Goal: Task Accomplishment & Management: Understand process/instructions

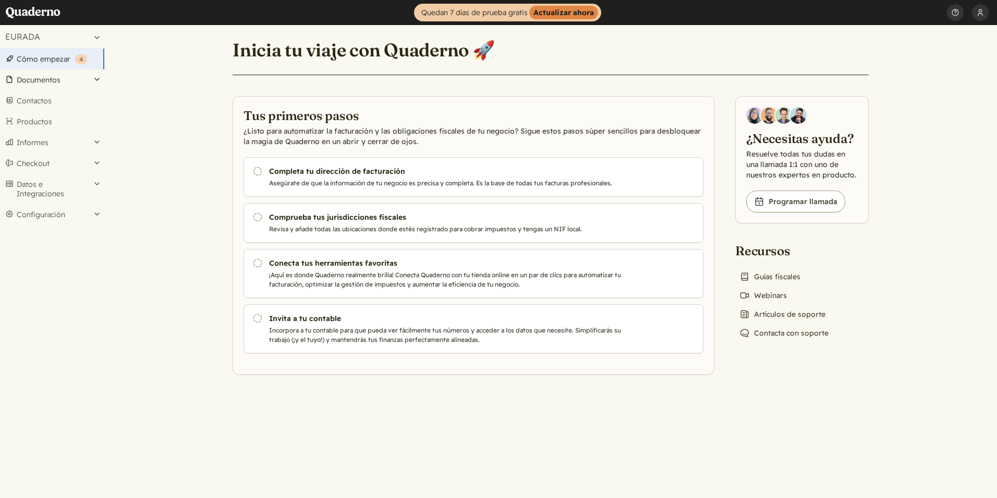
click at [94, 78] on button "Documentos" at bounding box center [52, 79] width 104 height 21
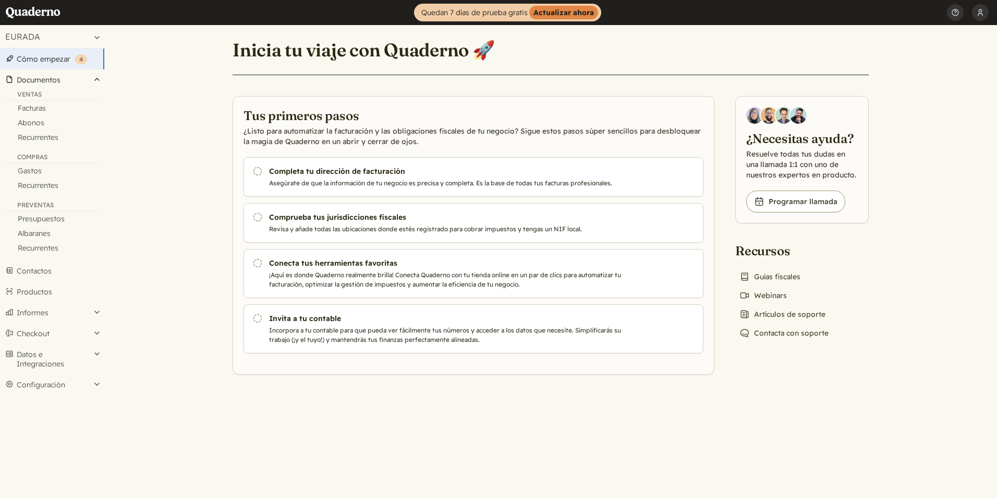
click at [94, 78] on button "Documentos" at bounding box center [52, 79] width 104 height 21
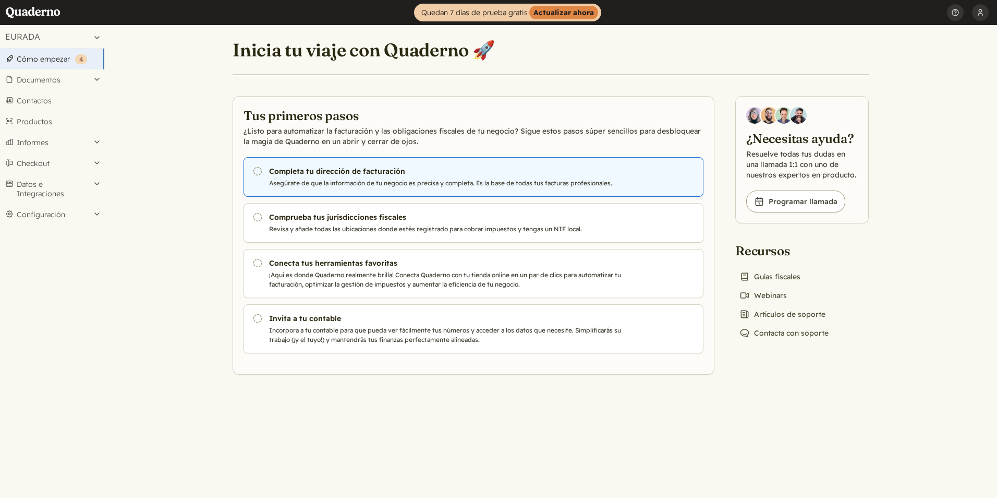
click at [298, 175] on h3 "Completa tu dirección de facturación" at bounding box center [447, 171] width 356 height 10
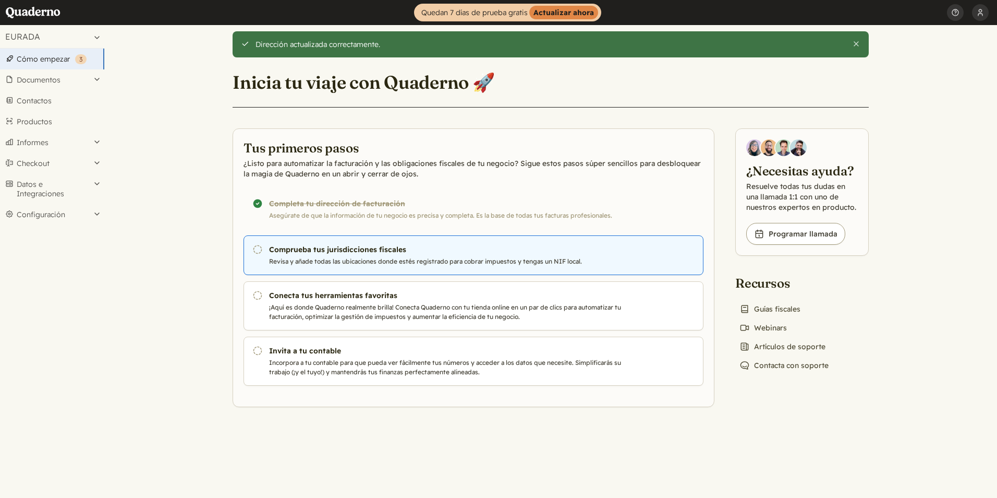
click at [409, 255] on link "Pendiente Comprueba tus jurisdicciones fiscales Revisa y añade todas las ubicac…" at bounding box center [474, 255] width 460 height 40
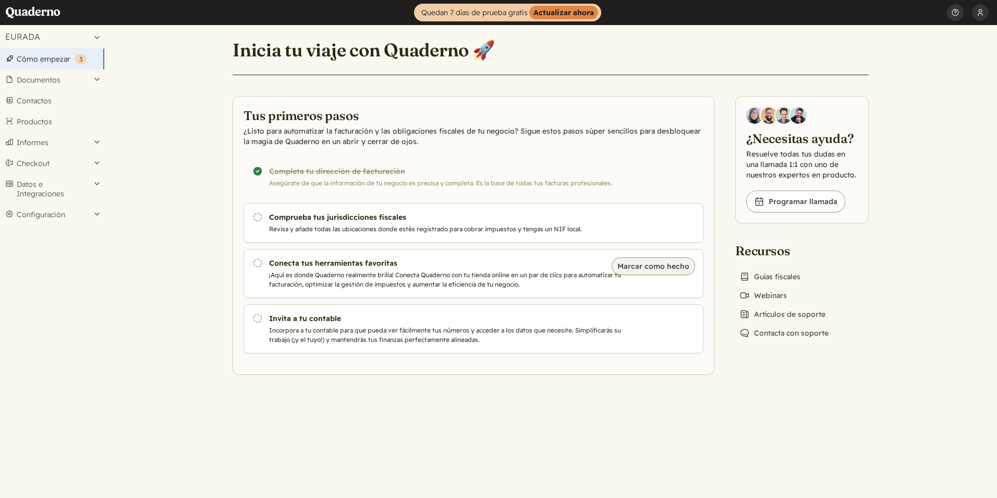
click at [671, 268] on button "Marcar como hecho" at bounding box center [653, 266] width 83 height 18
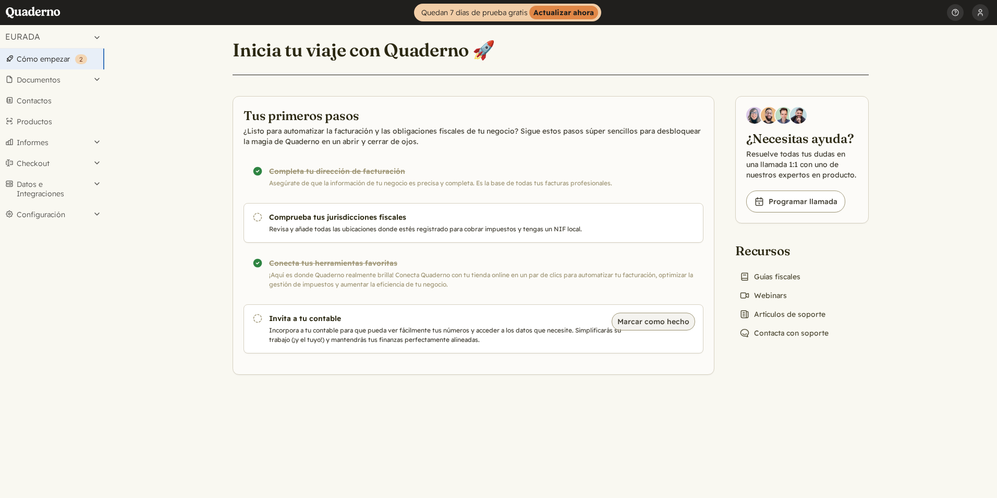
click at [660, 320] on button "Marcar como hecho" at bounding box center [653, 321] width 83 height 18
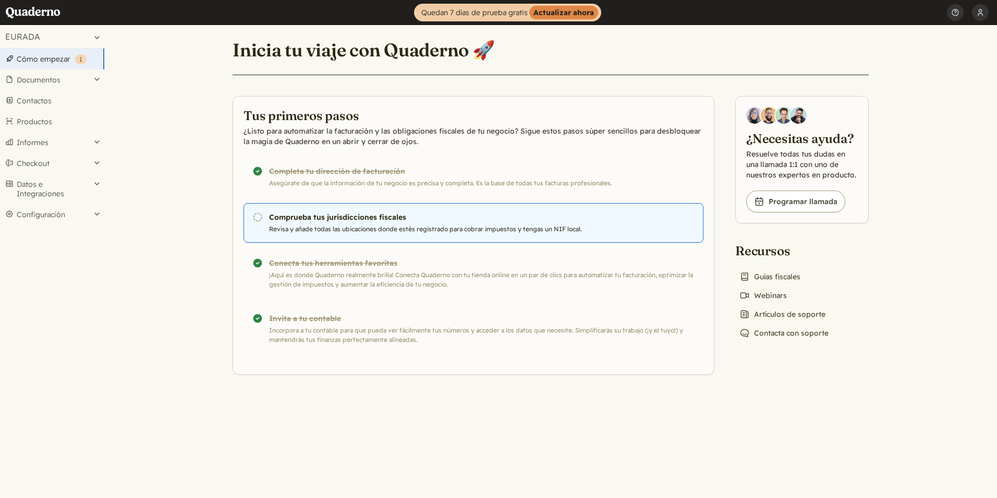
click at [502, 236] on link "Pendiente Comprueba tus jurisdicciones fiscales Revisa y añade todas las ubicac…" at bounding box center [474, 223] width 460 height 40
